Goal: Task Accomplishment & Management: Manage account settings

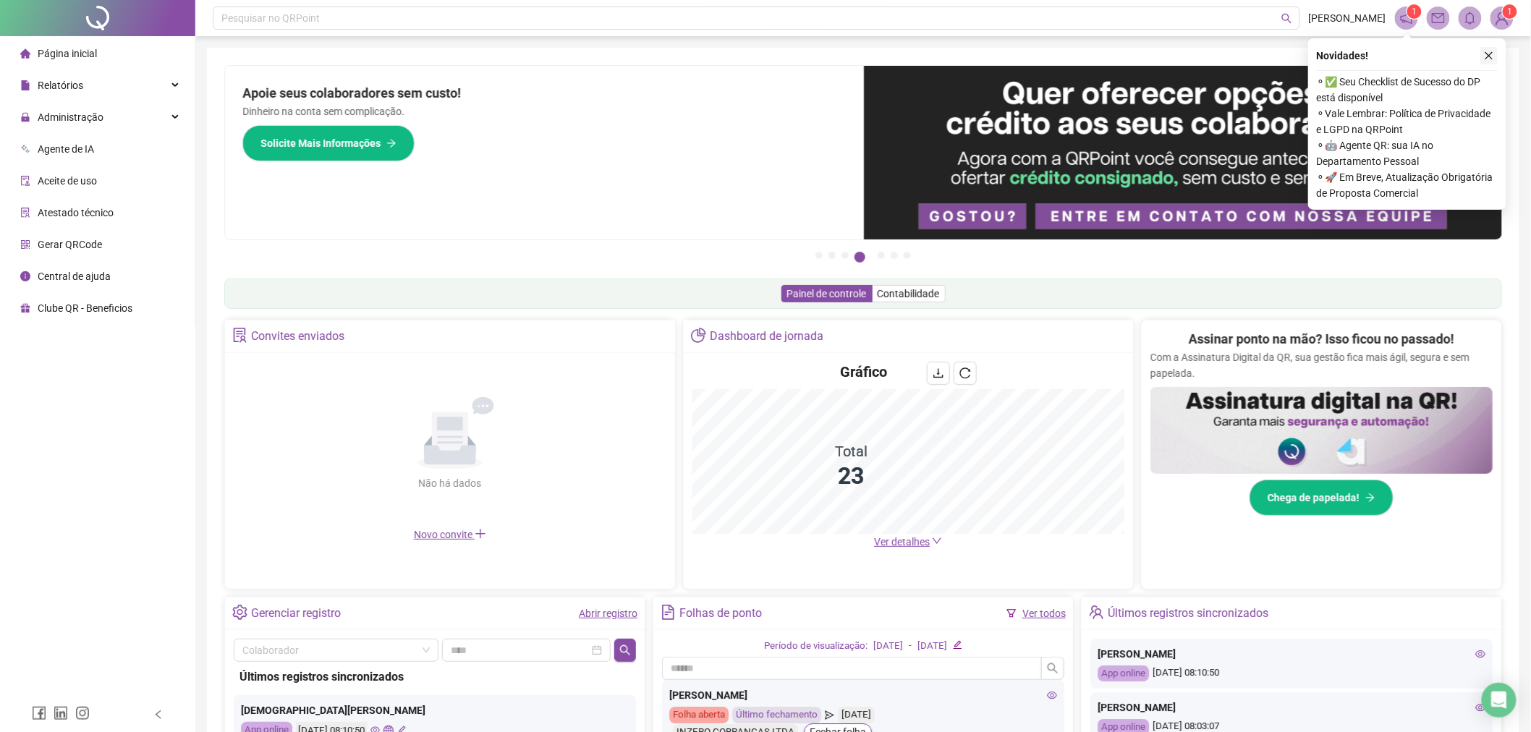
click at [1493, 54] on icon "close" at bounding box center [1489, 56] width 10 height 10
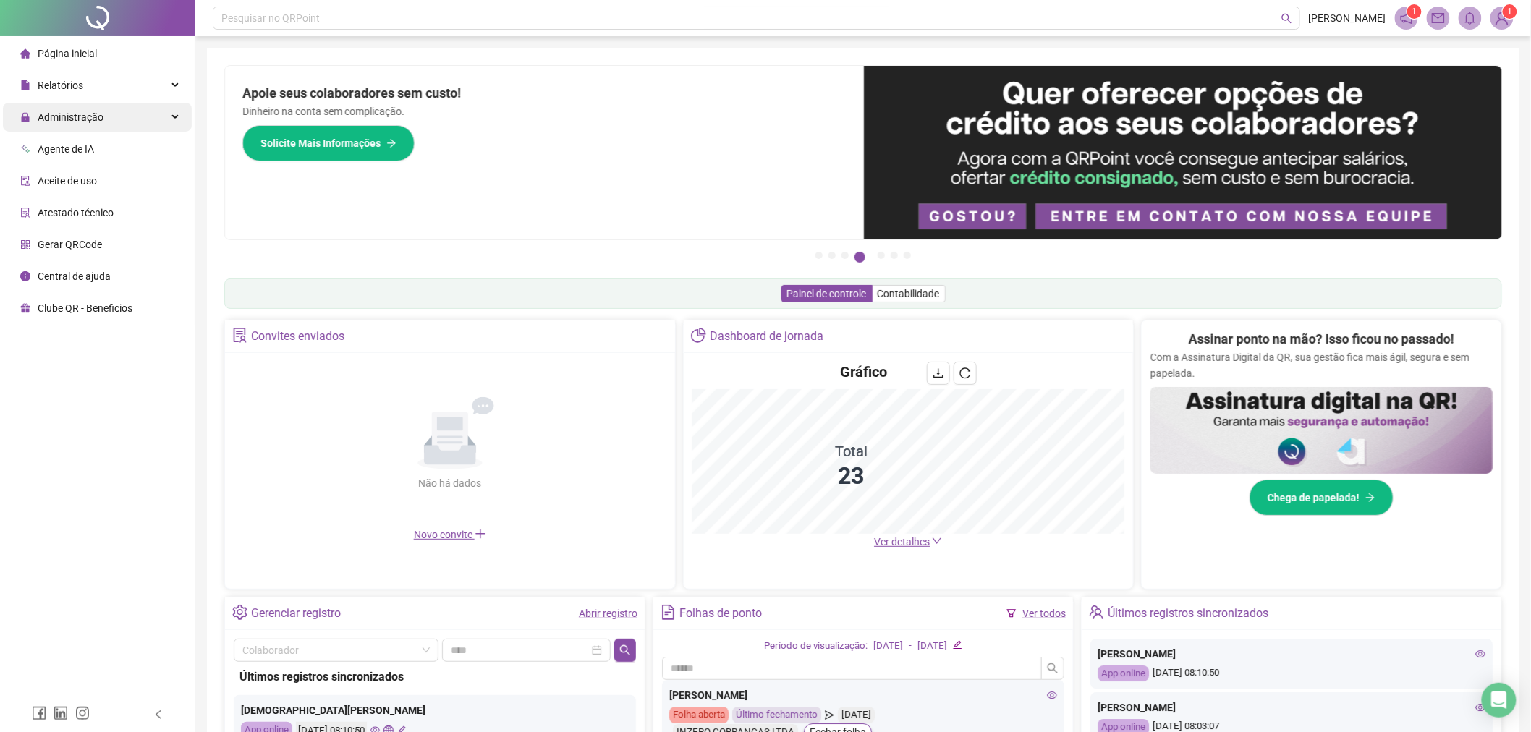
click at [91, 118] on span "Administração" at bounding box center [71, 117] width 66 height 12
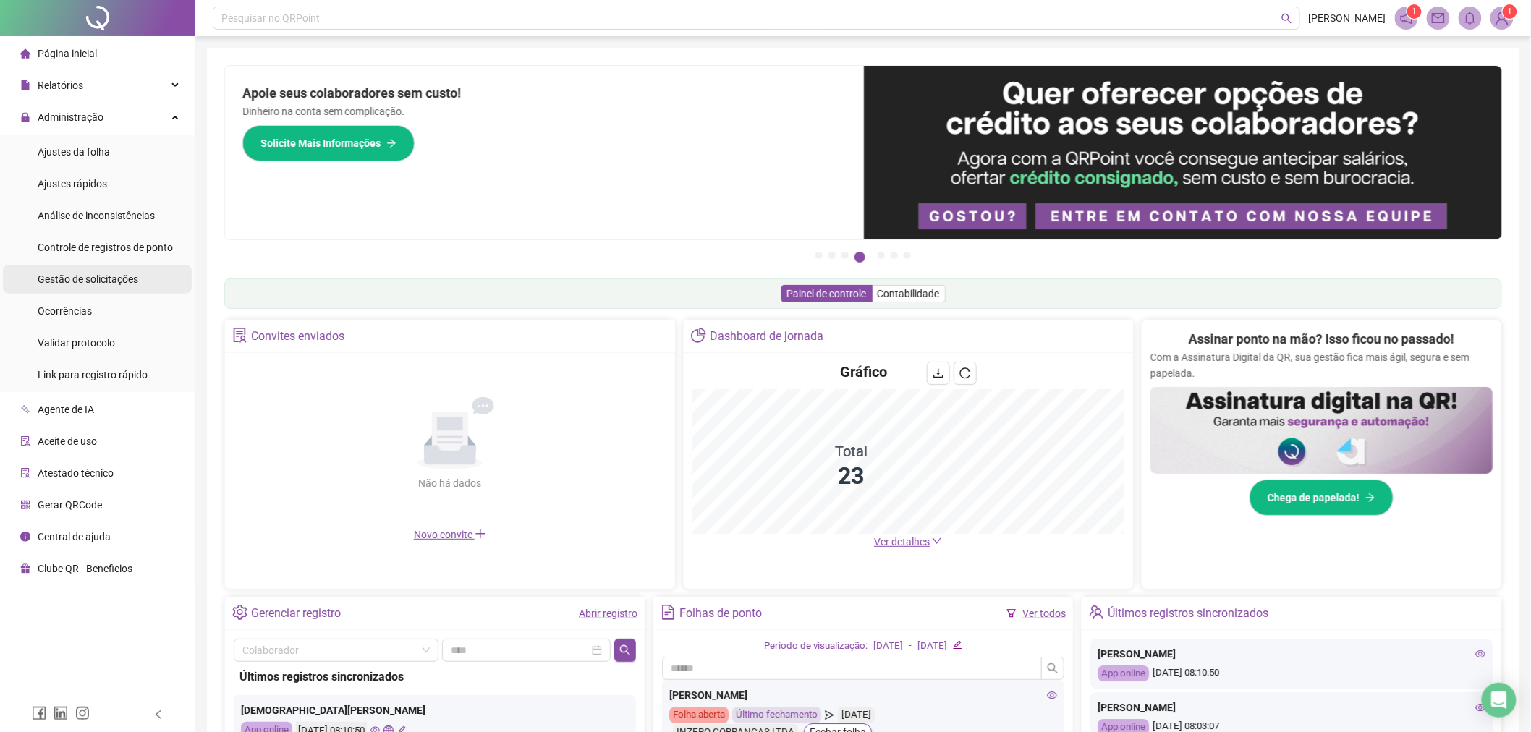
click at [103, 287] on div "Gestão de solicitações" at bounding box center [88, 279] width 101 height 29
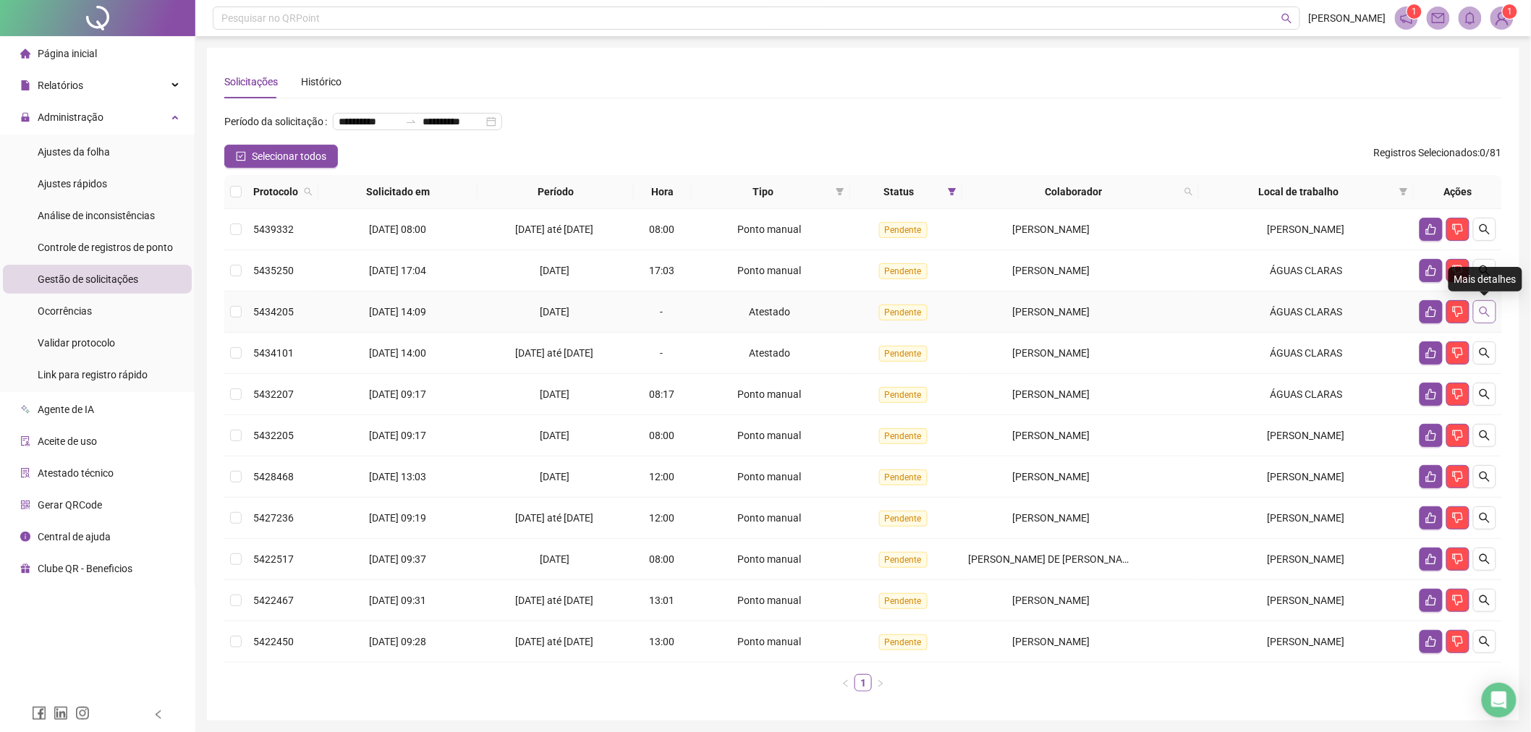
click at [1486, 305] on button "button" at bounding box center [1484, 311] width 23 height 23
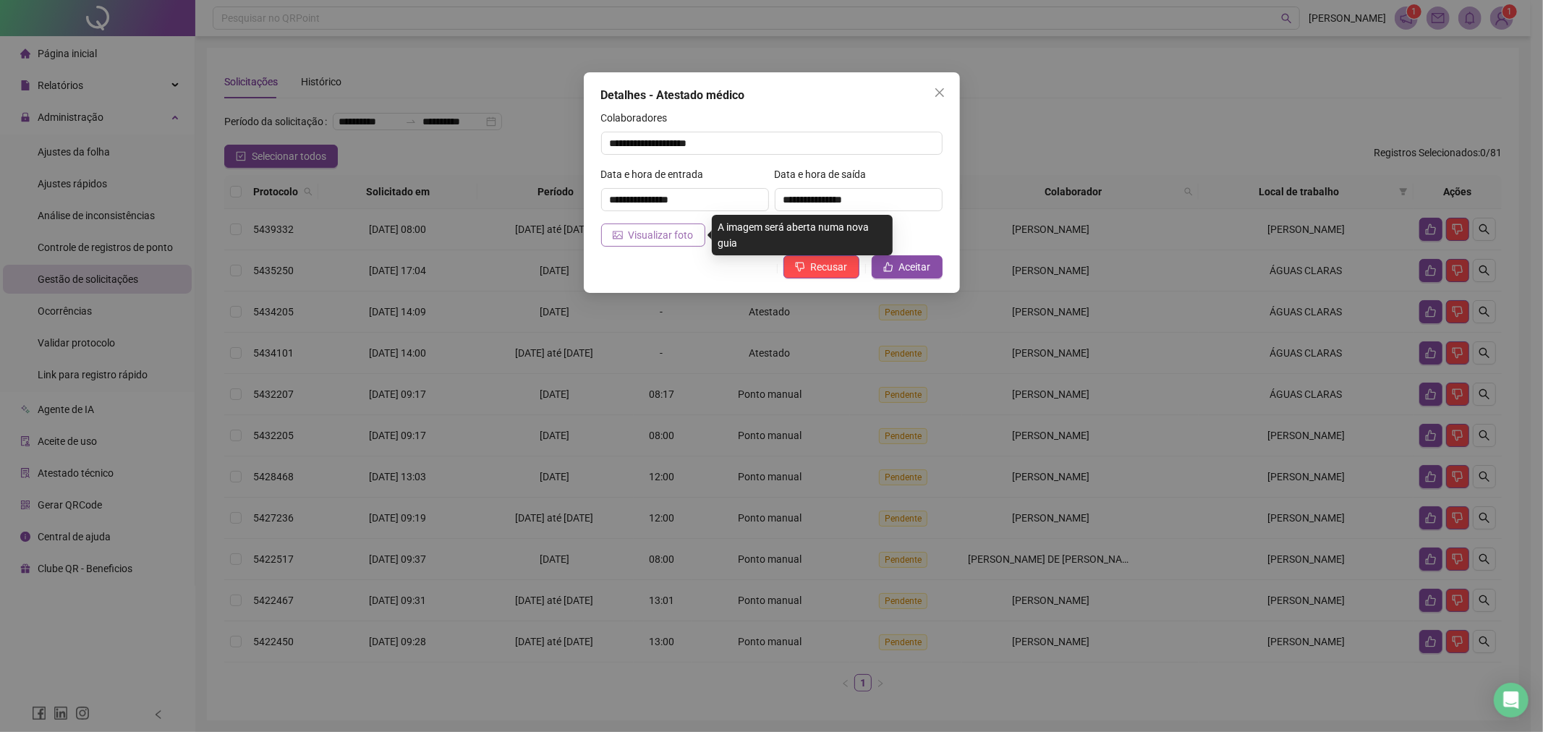
click at [650, 234] on span "Visualizar foto" at bounding box center [661, 235] width 65 height 16
click at [941, 88] on icon "close" at bounding box center [940, 93] width 12 height 12
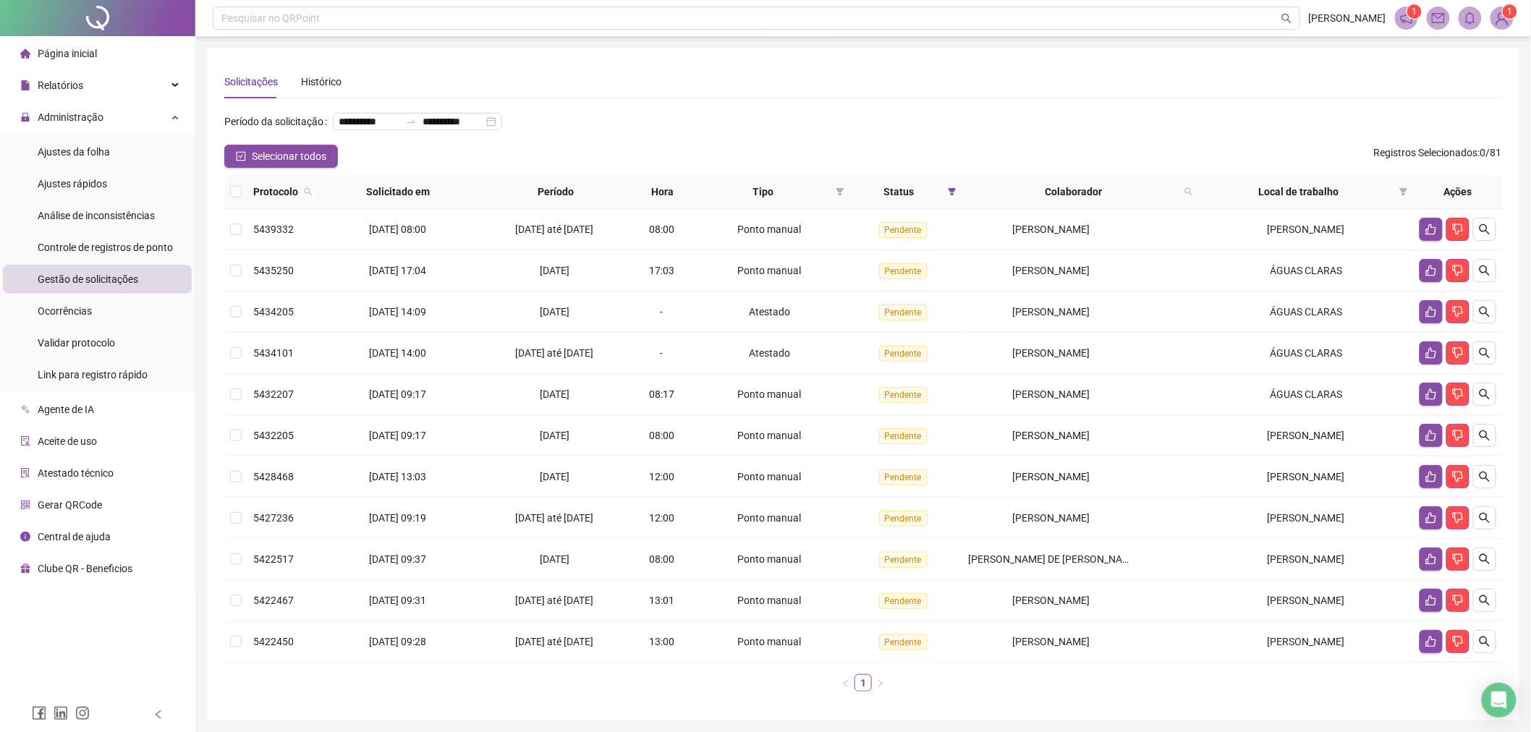
click at [91, 54] on span "Página inicial" at bounding box center [67, 54] width 59 height 12
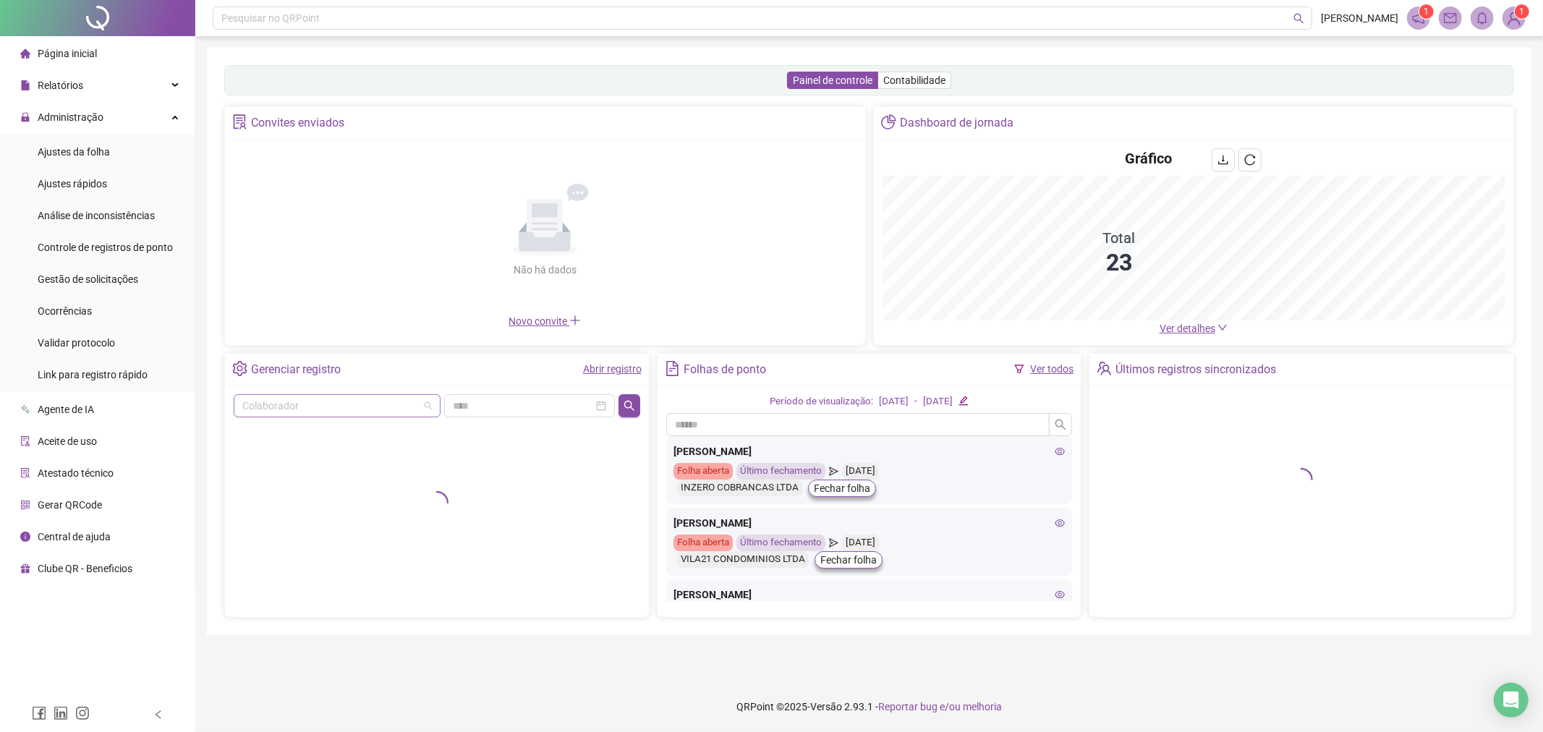
click at [373, 411] on input "search" at bounding box center [330, 406] width 177 height 22
type input "***"
click at [342, 446] on div "[PERSON_NAME]" at bounding box center [337, 435] width 201 height 23
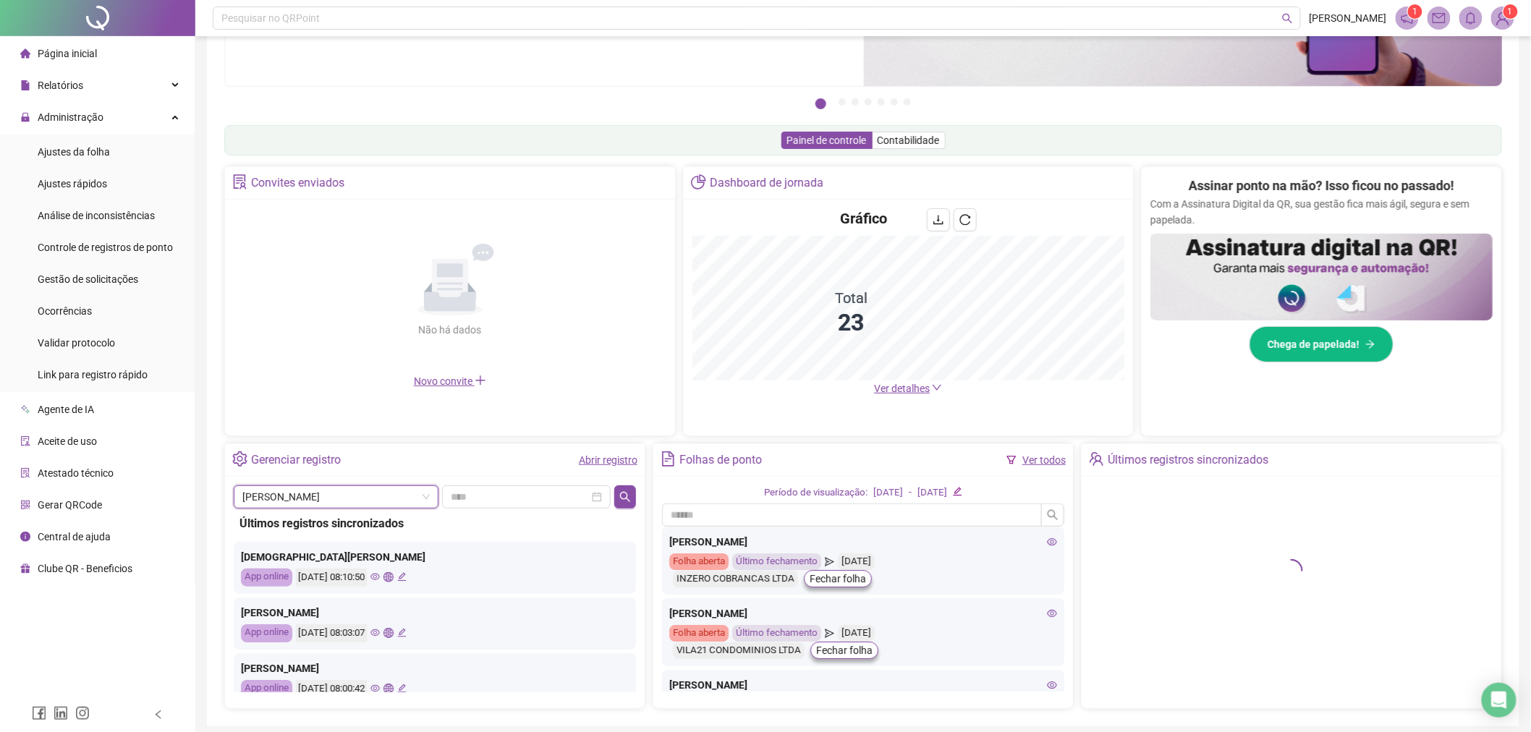
scroll to position [210, 0]
